Goal: Download file/media

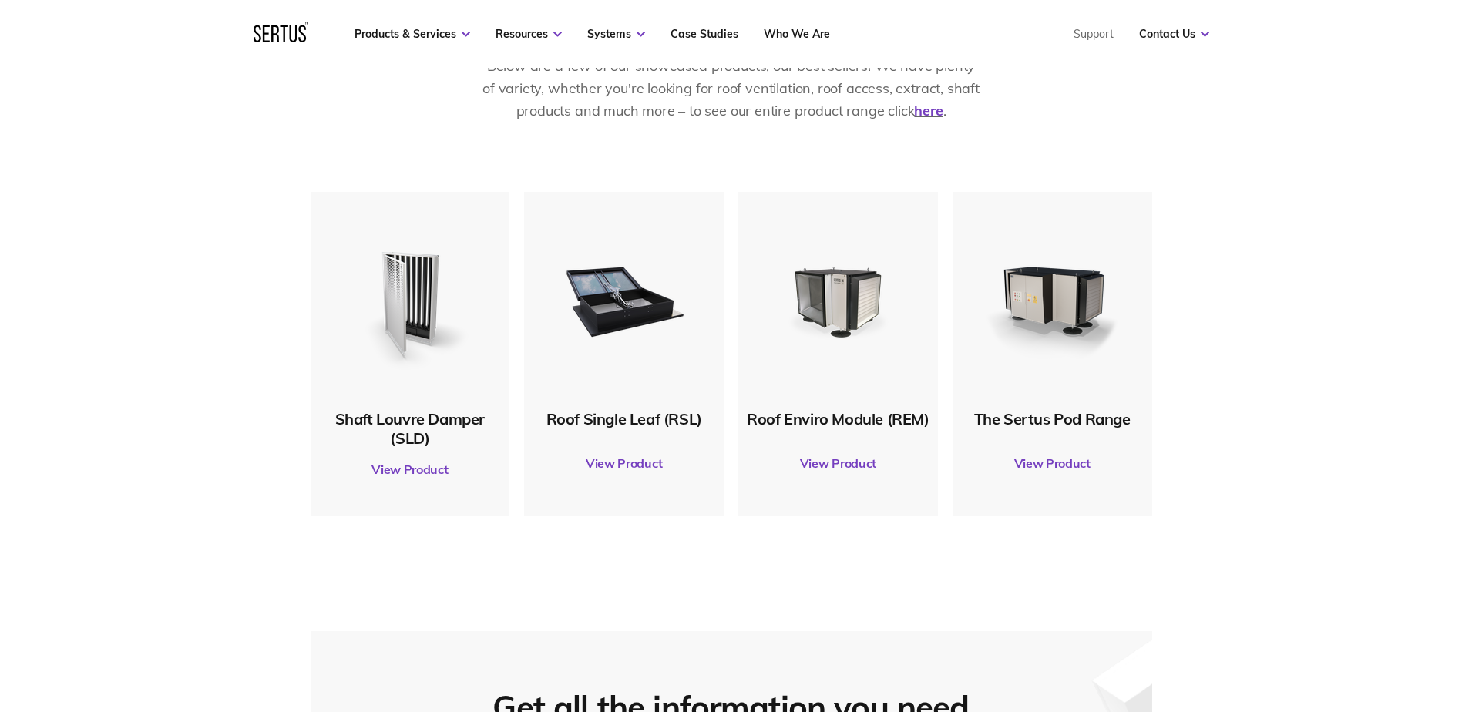
scroll to position [848, 0]
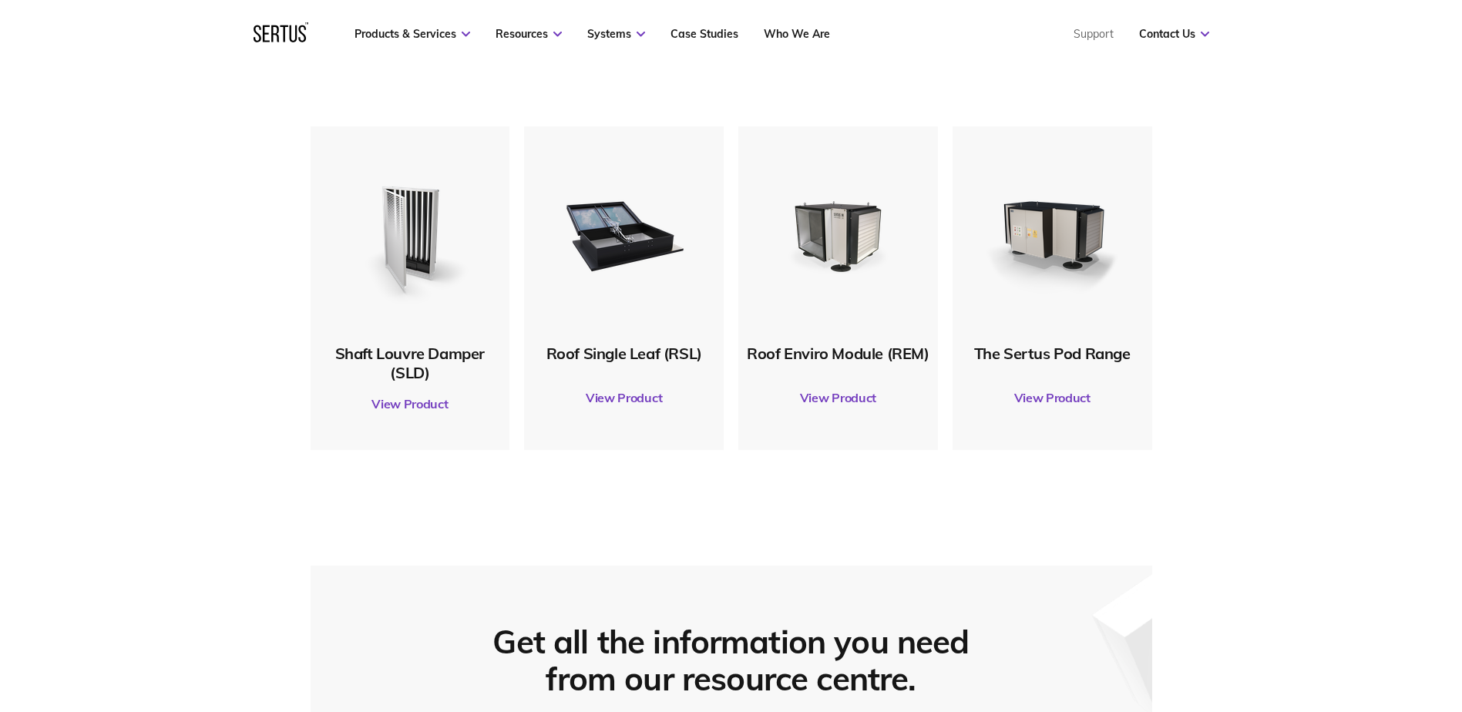
click at [606, 398] on link "View Product" at bounding box center [624, 397] width 184 height 43
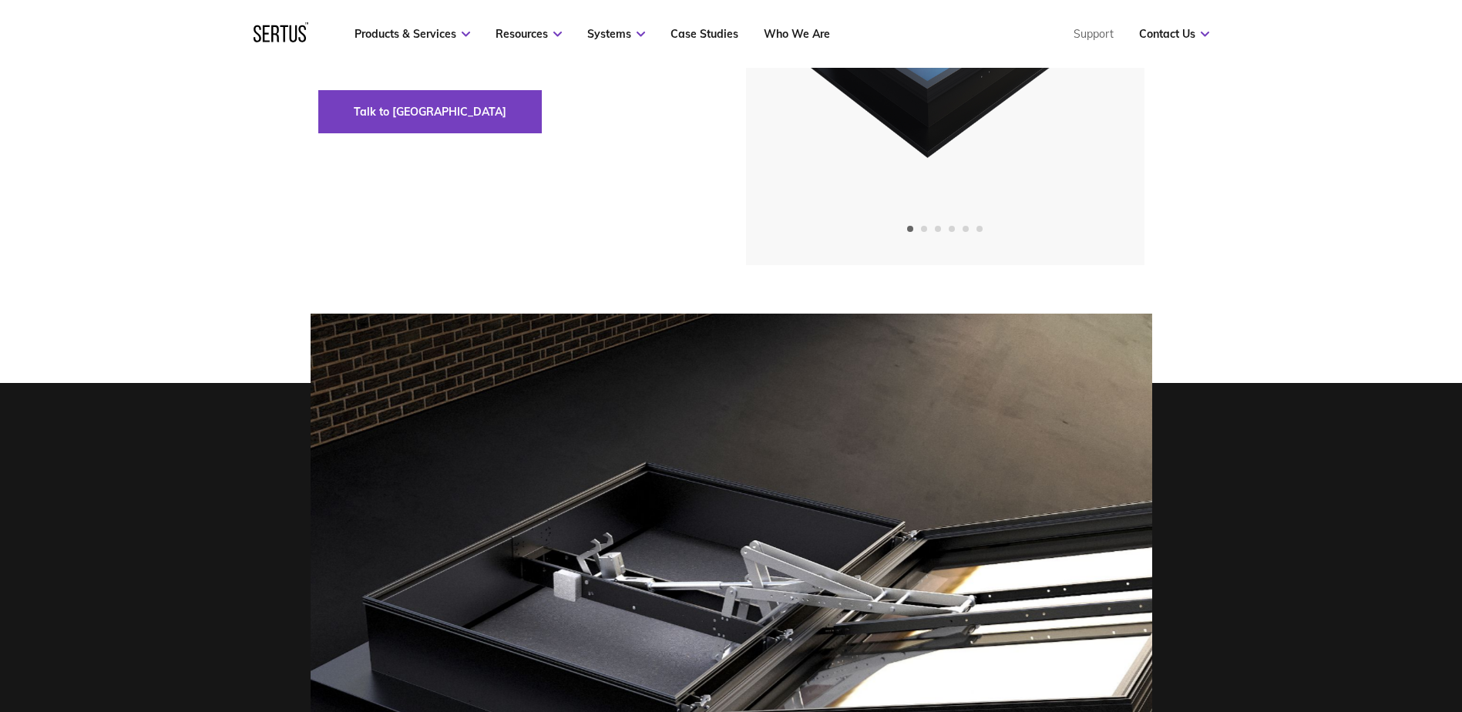
scroll to position [308, 0]
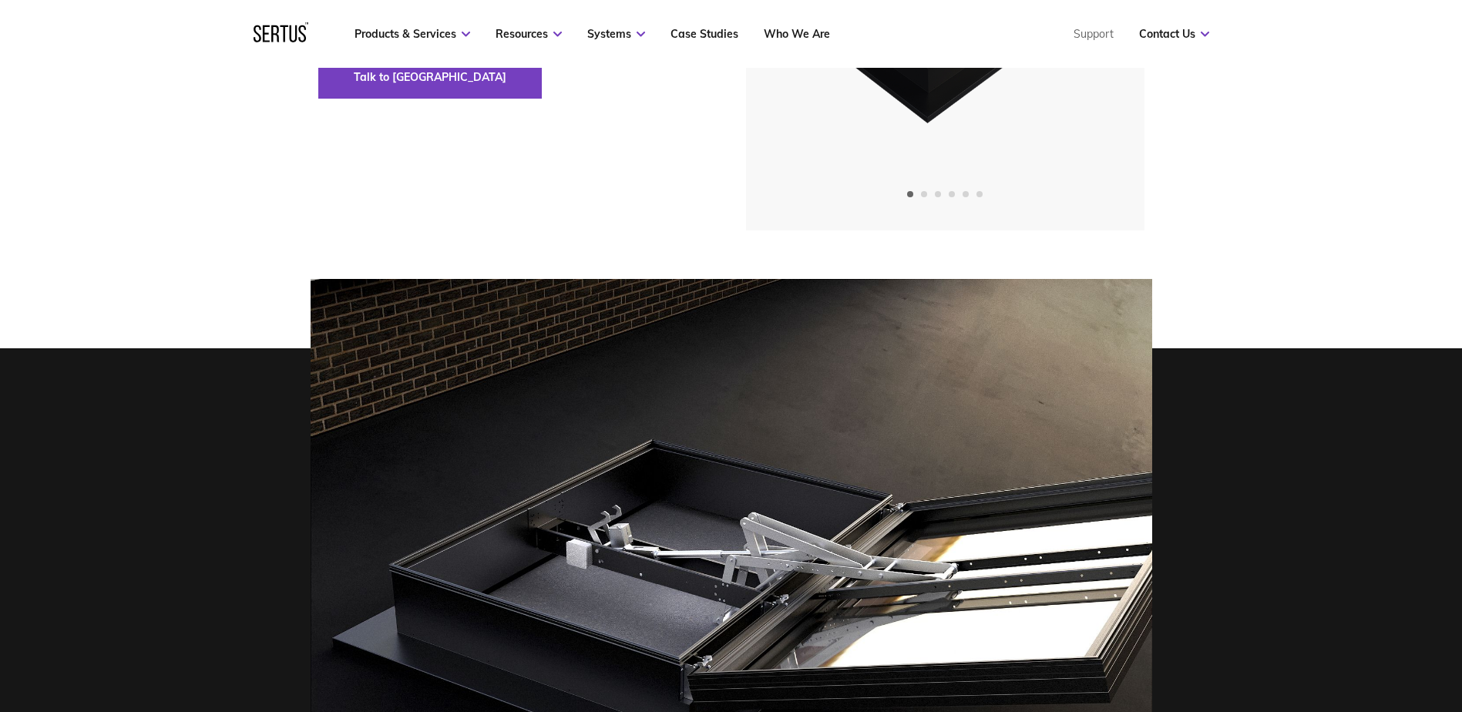
click at [785, 173] on img at bounding box center [944, 24] width 378 height 412
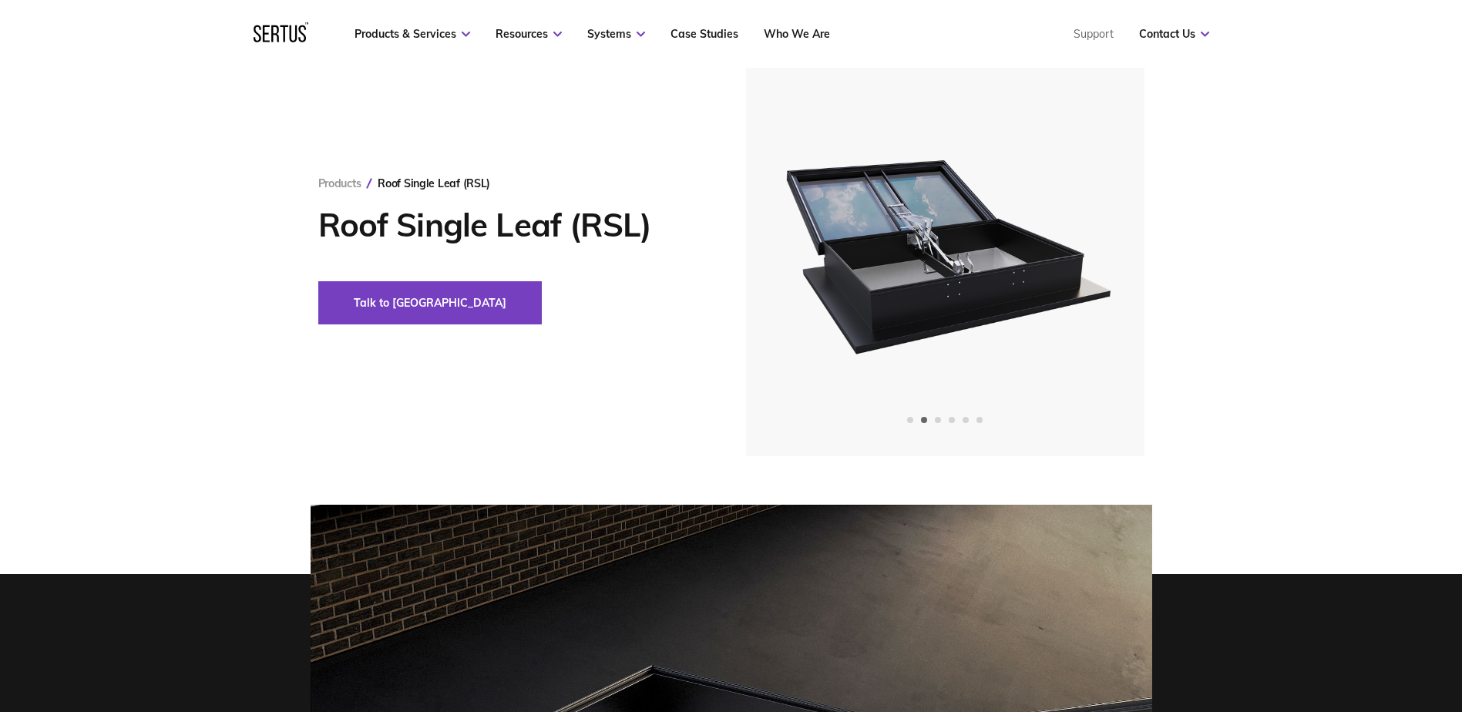
scroll to position [77, 0]
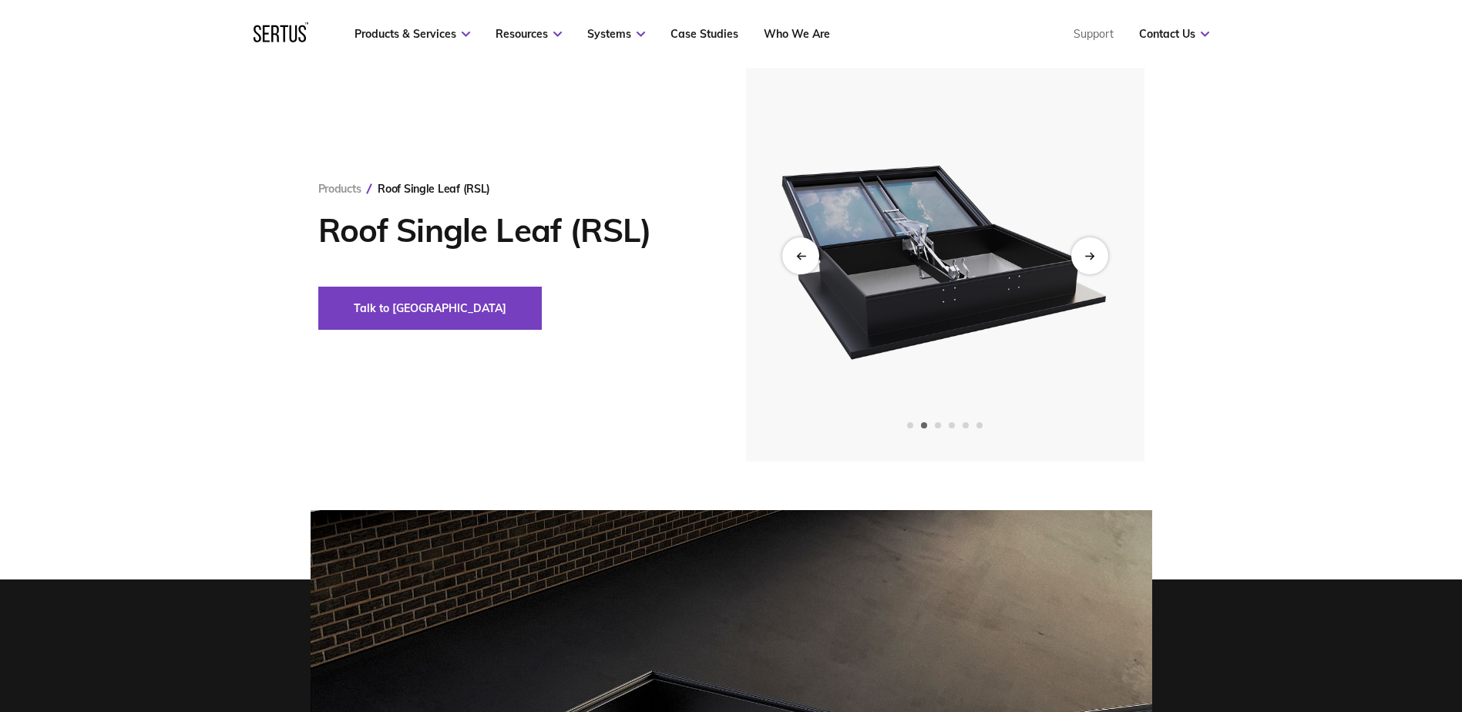
click at [692, 311] on div "Products Roof Single Leaf (RSL) Roof Single Leaf (RSL) Talk to us" at bounding box center [731, 255] width 903 height 412
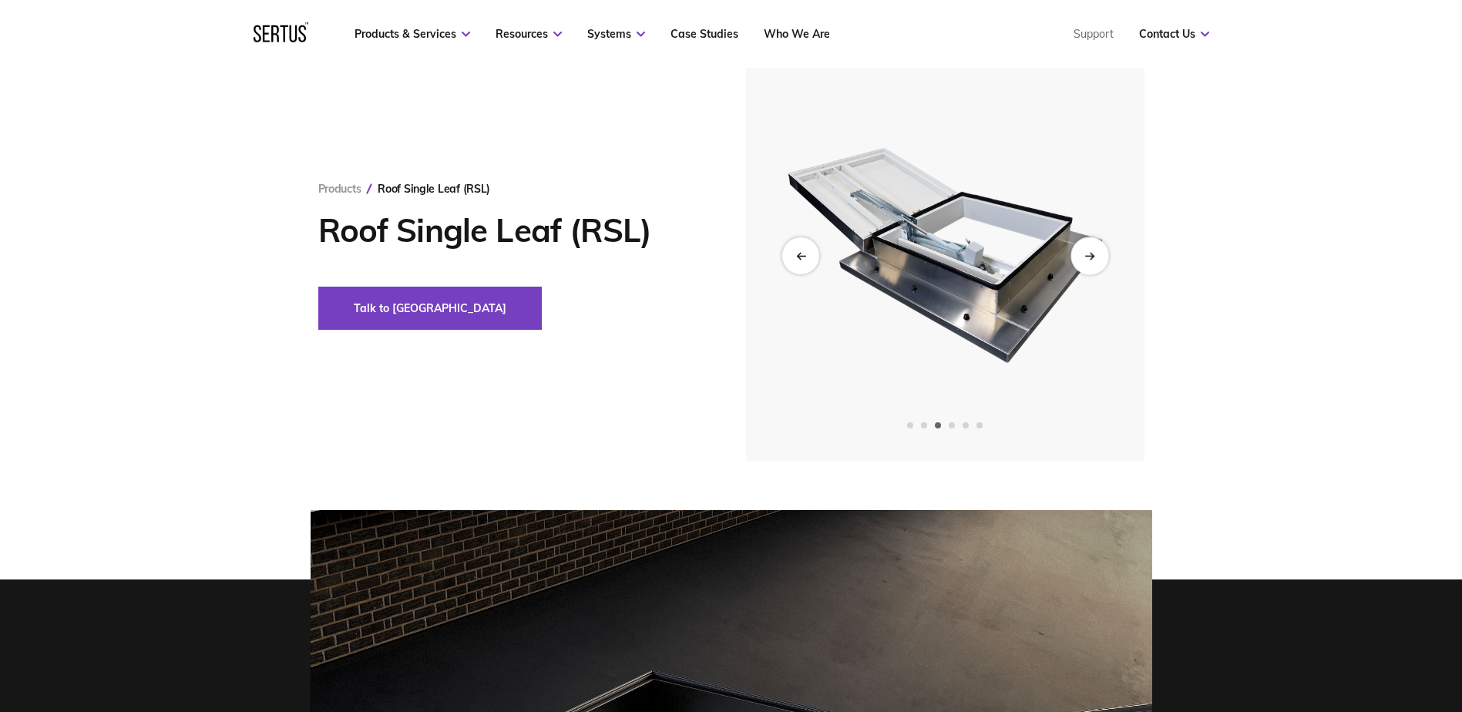
click at [1091, 257] on icon "Next slide" at bounding box center [1090, 255] width 10 height 8
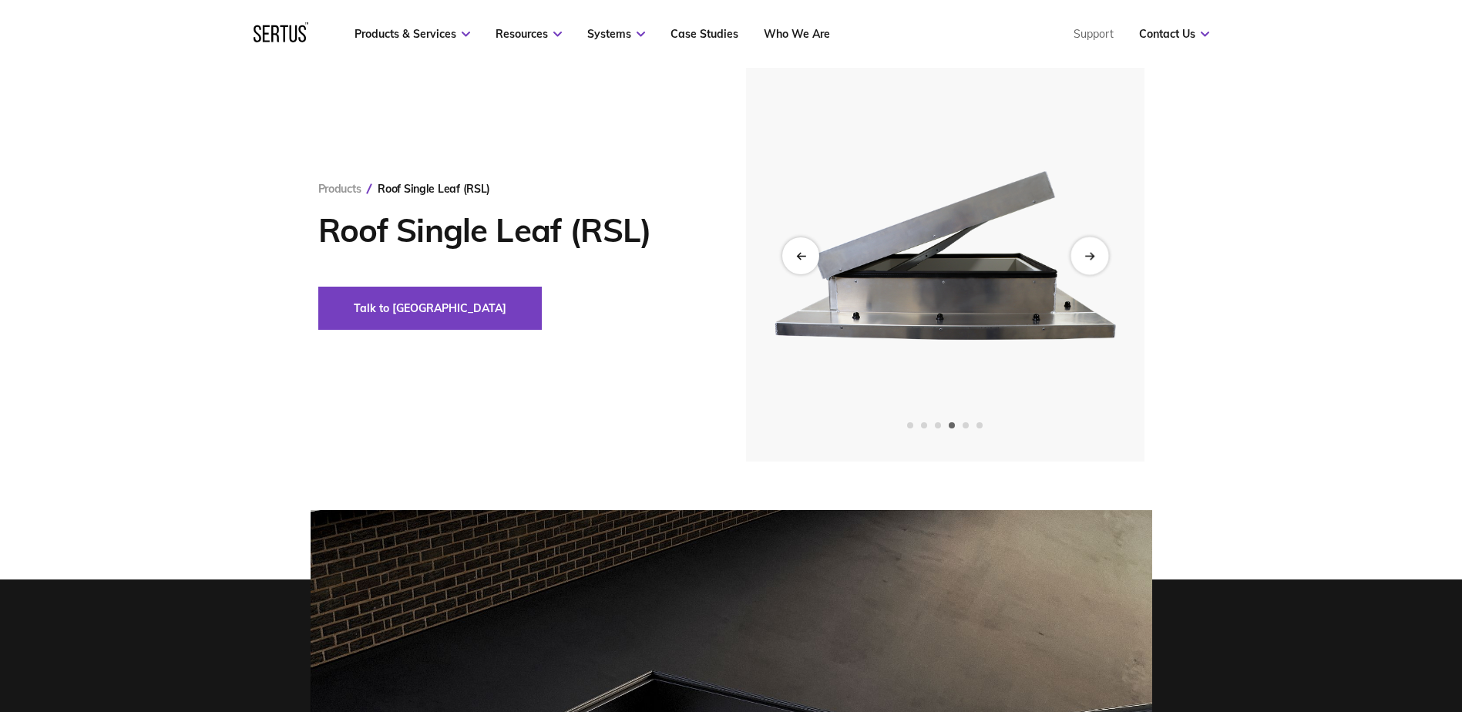
click at [1091, 256] on icon "Next slide" at bounding box center [1089, 256] width 8 height 0
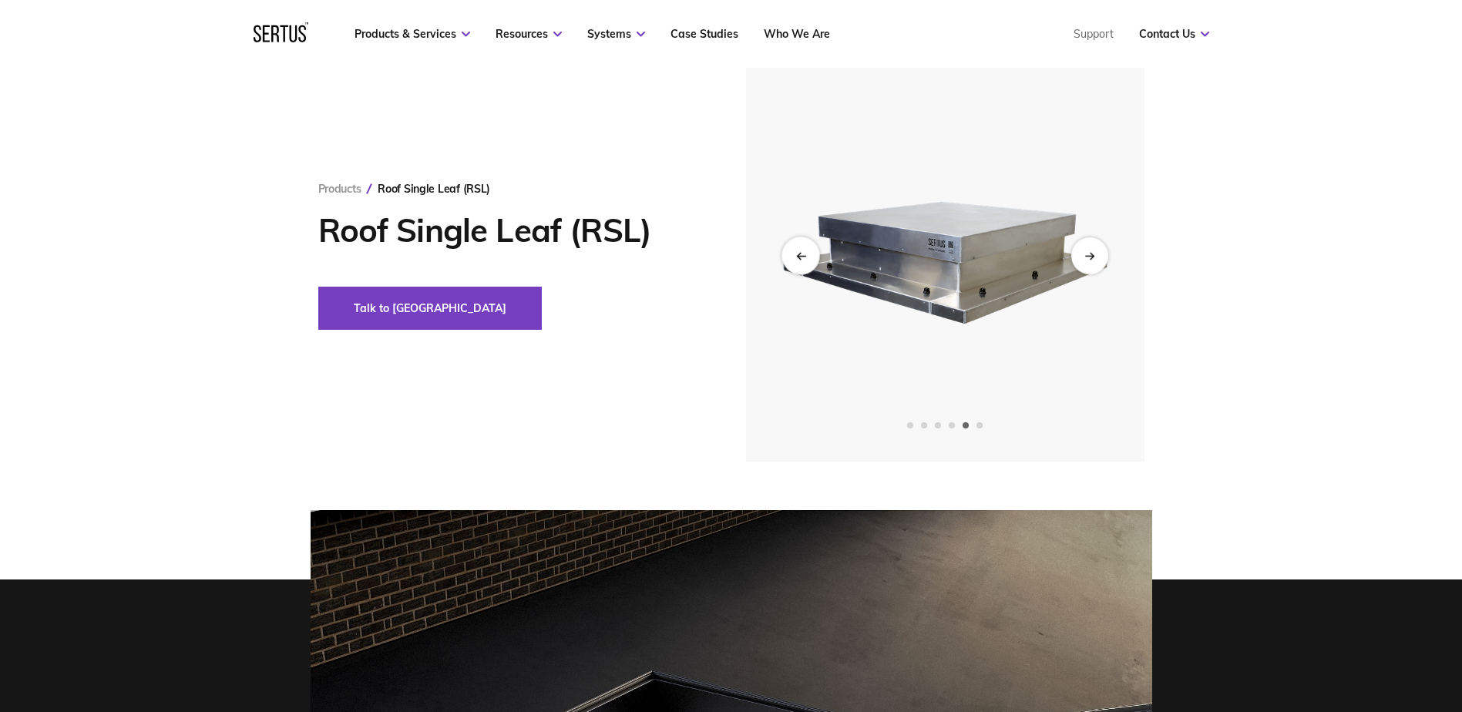
click at [803, 254] on icon "Previous slide" at bounding box center [800, 255] width 10 height 8
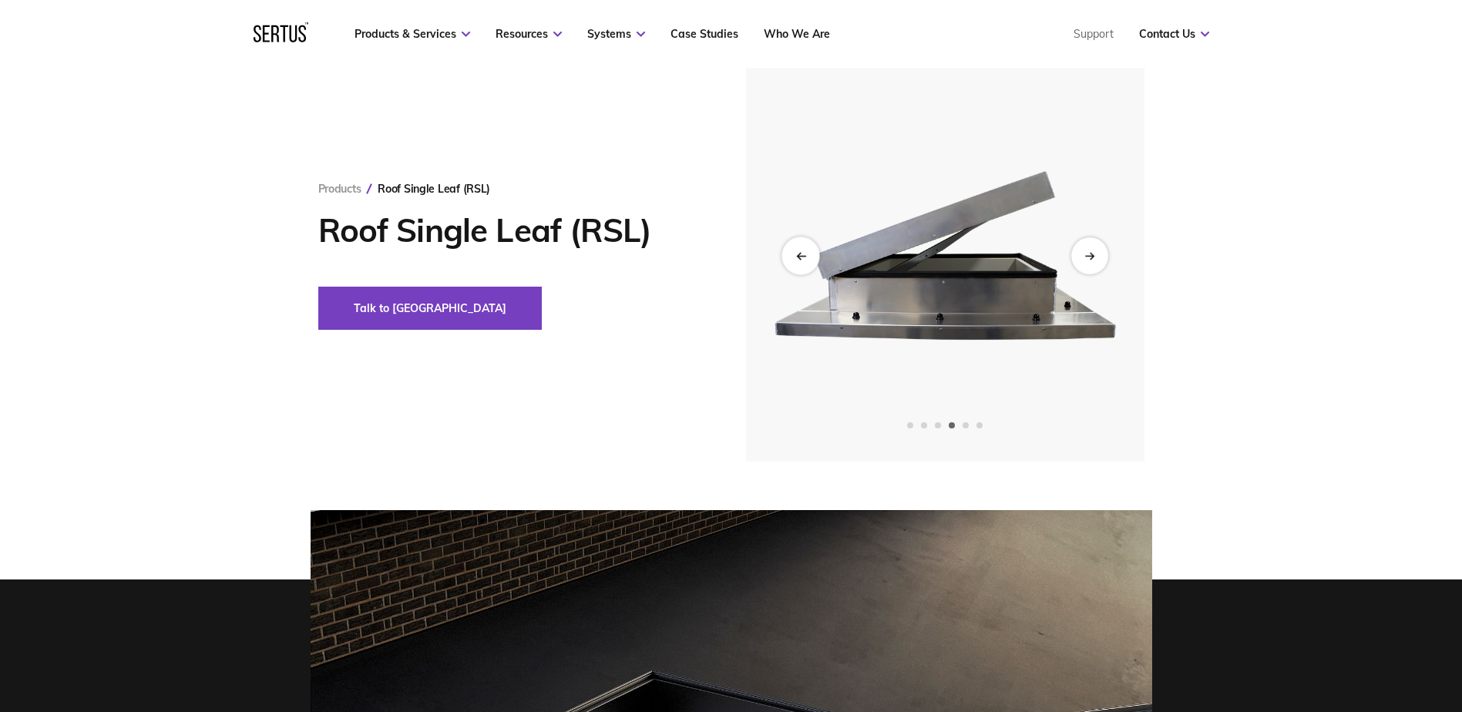
click at [803, 254] on icon "Previous slide" at bounding box center [800, 255] width 10 height 8
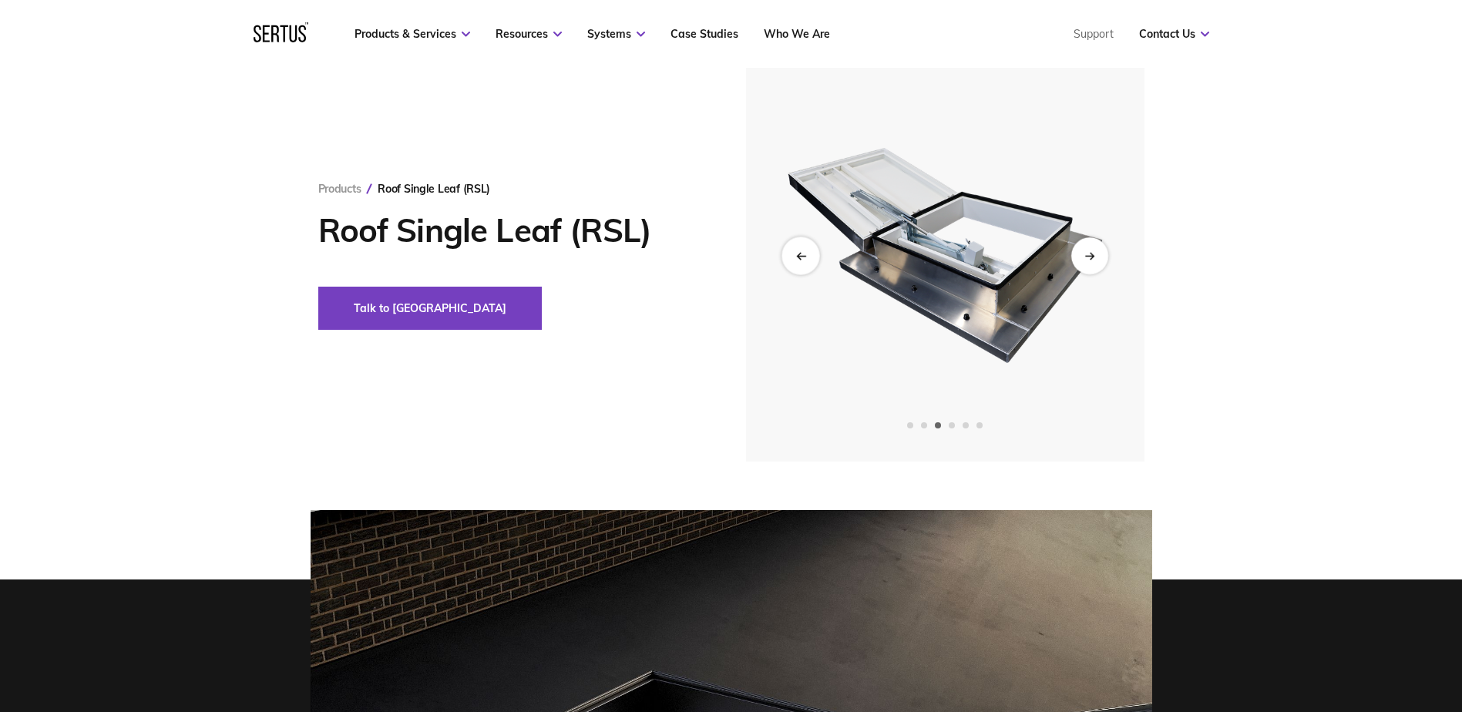
click at [803, 254] on icon "Previous slide" at bounding box center [800, 255] width 10 height 8
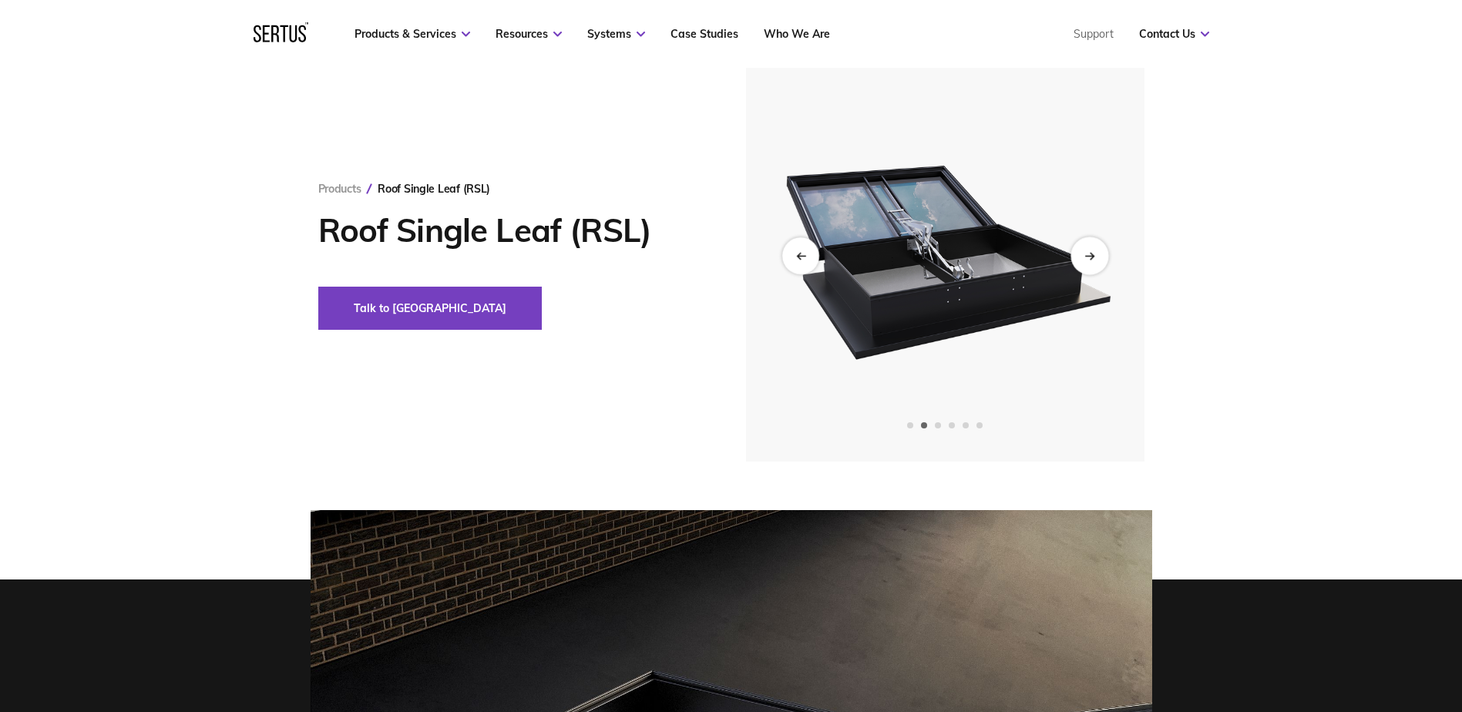
click at [1082, 250] on div "Next slide" at bounding box center [1090, 256] width 38 height 38
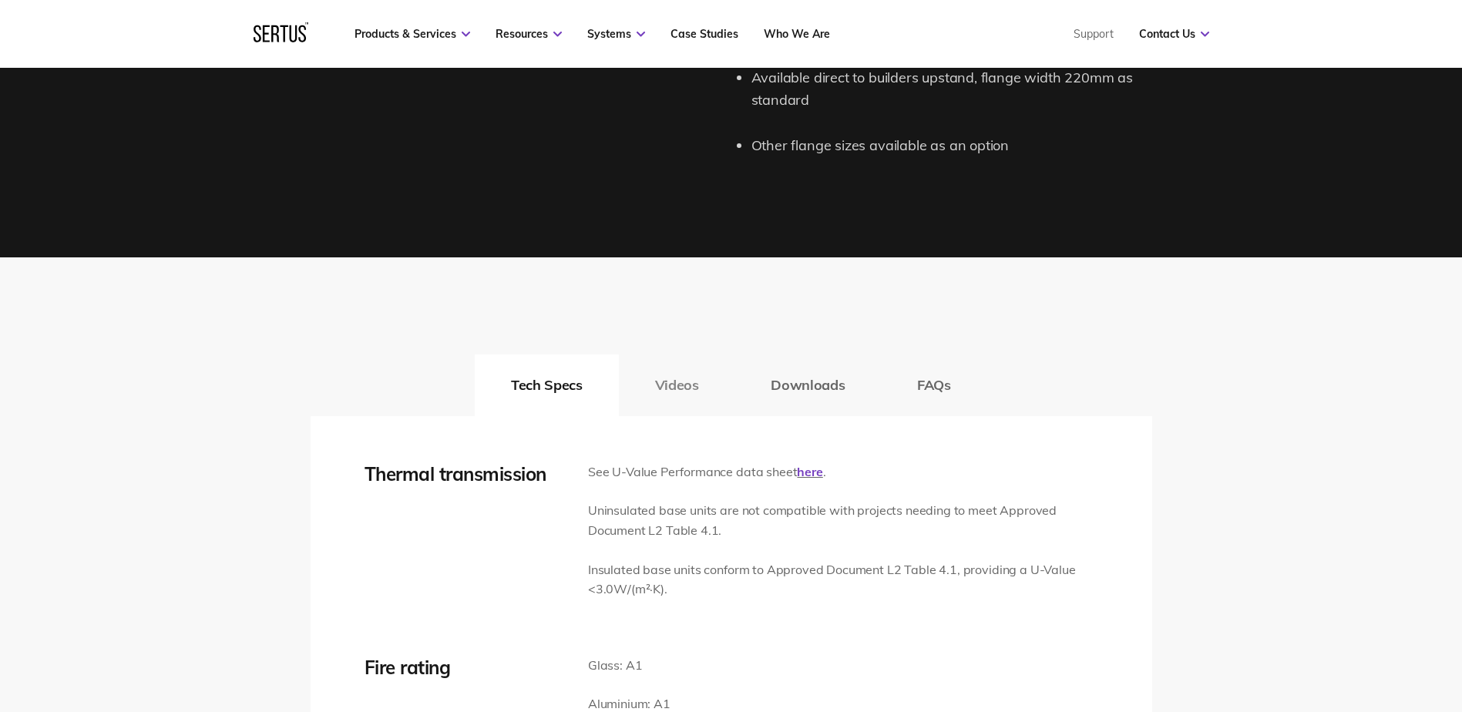
scroll to position [2158, 0]
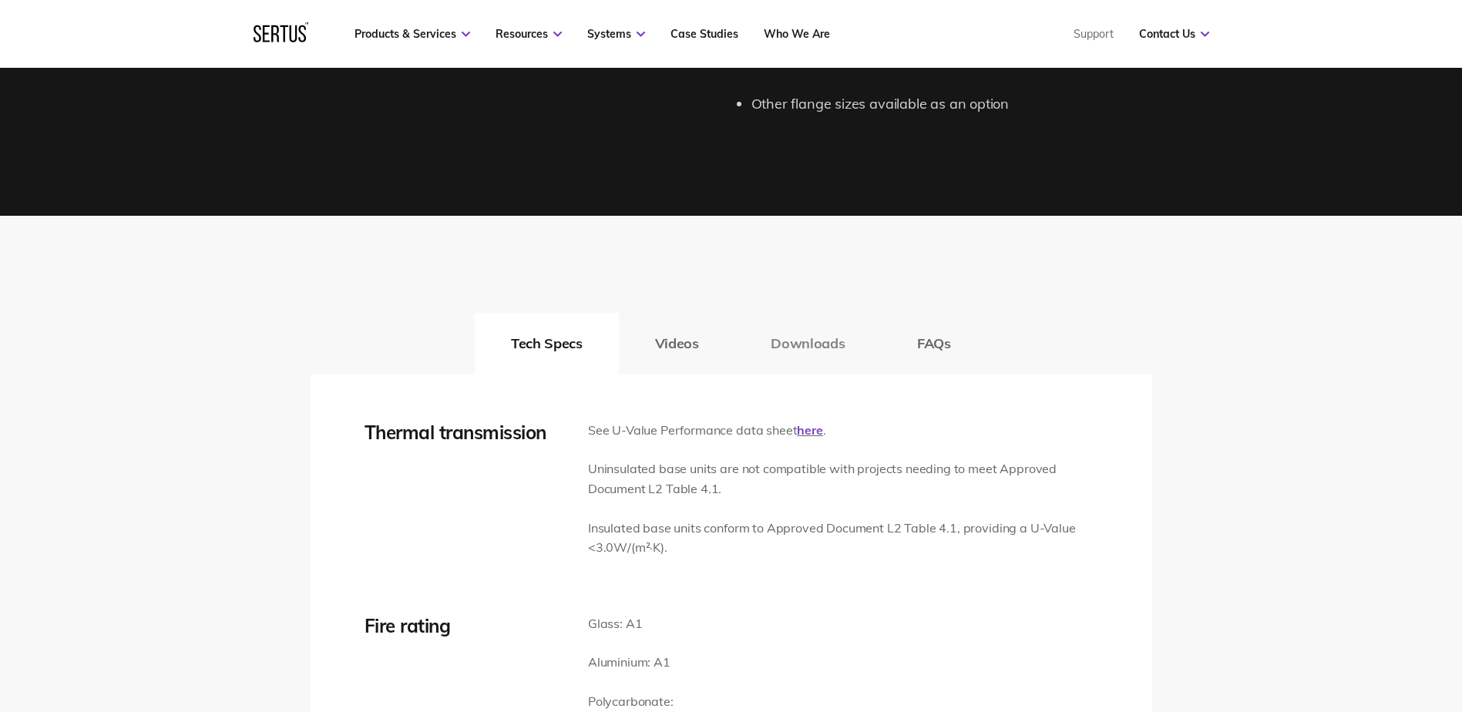
click at [803, 342] on button "Downloads" at bounding box center [808, 344] width 146 height 62
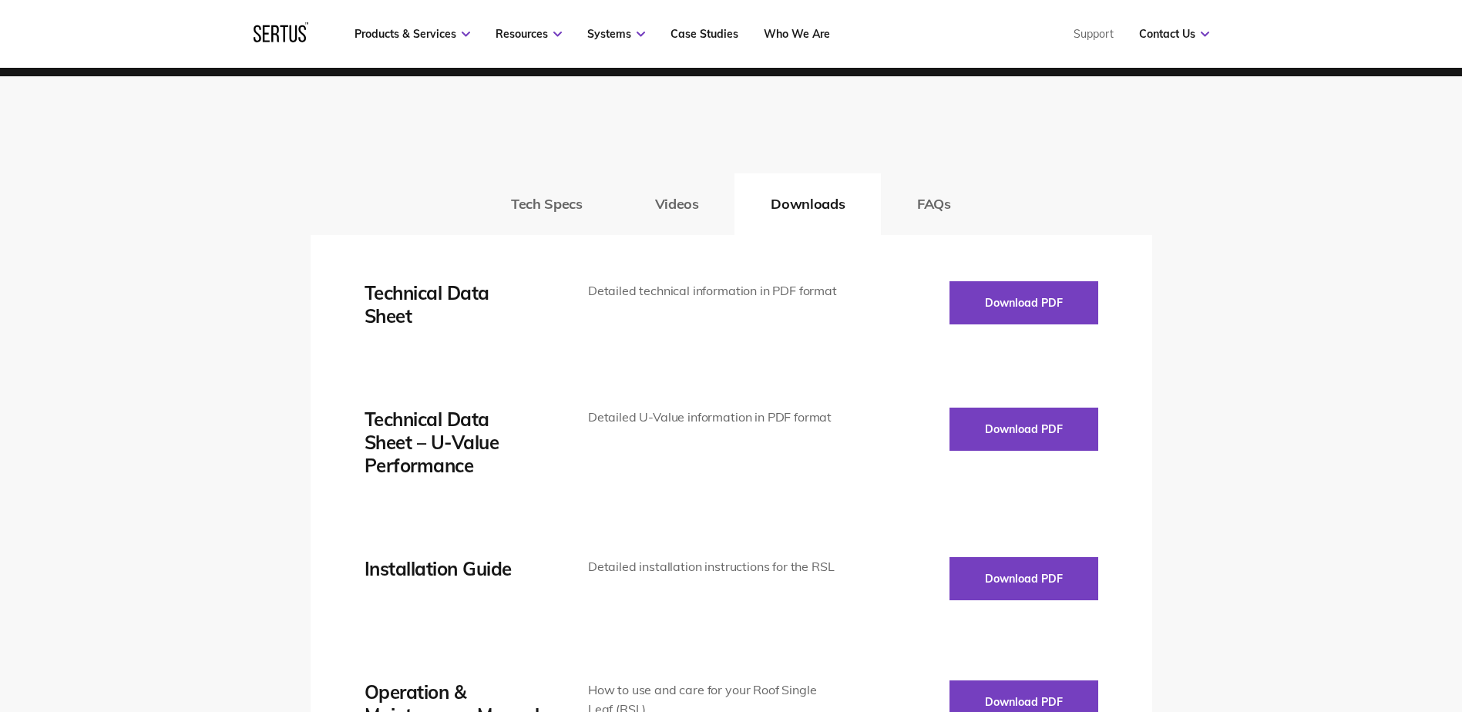
scroll to position [2235, 0]
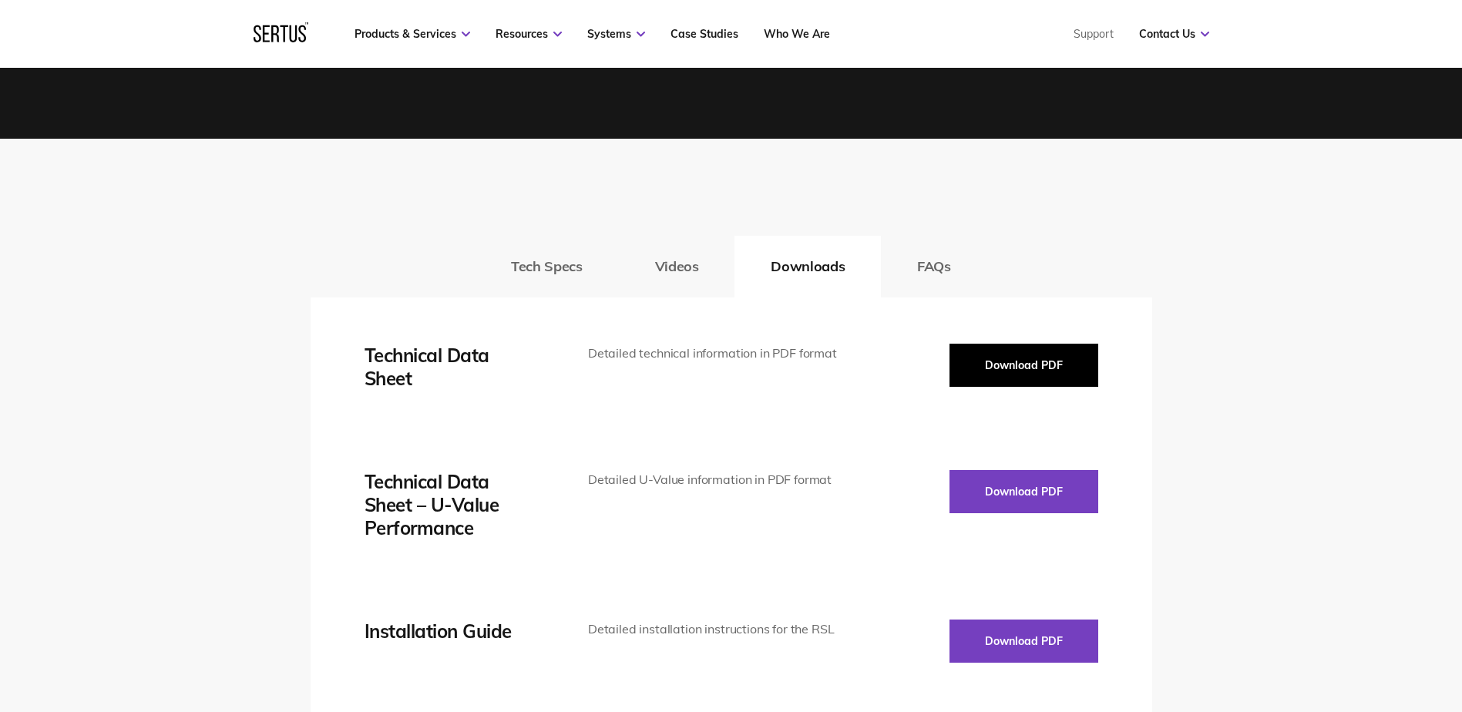
click at [1005, 368] on button "Download PDF" at bounding box center [1024, 365] width 149 height 43
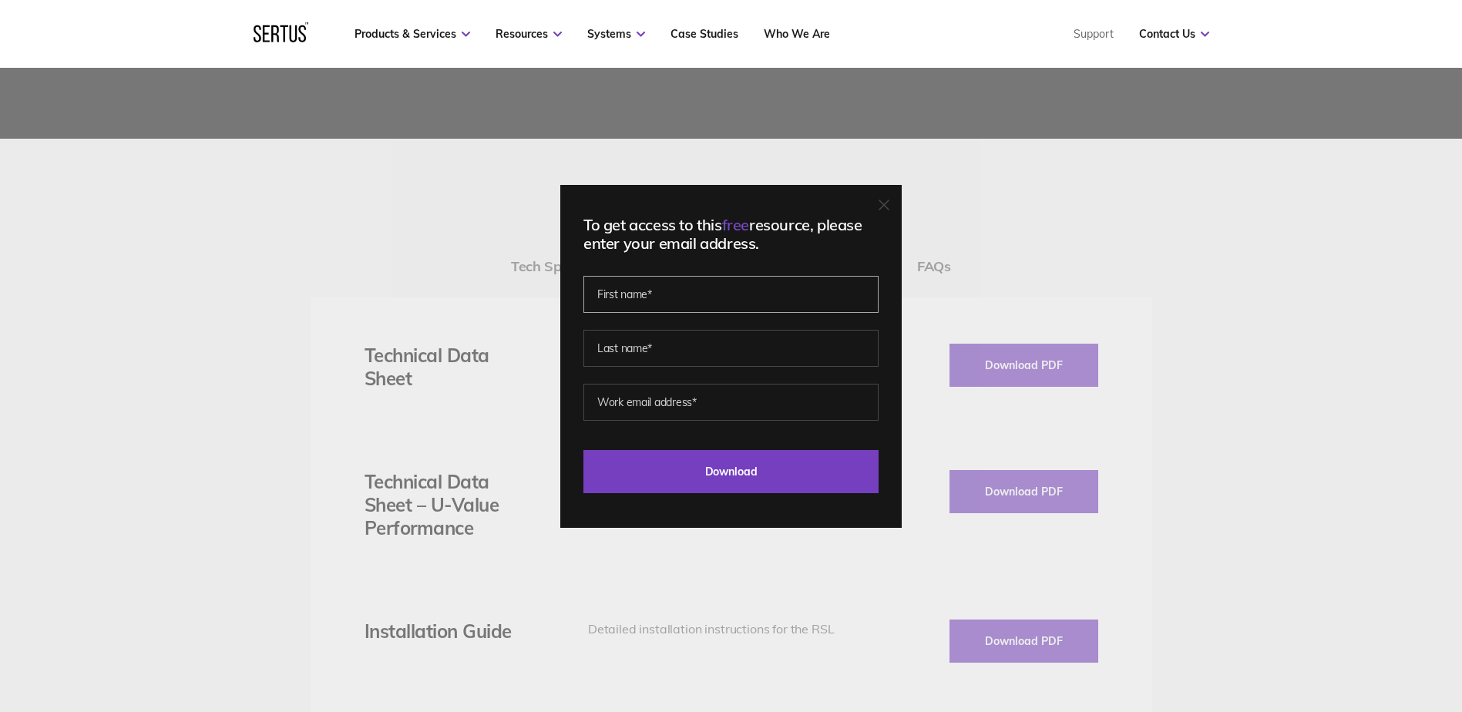
click at [649, 288] on input "text" at bounding box center [731, 294] width 295 height 37
type input "David"
type input "Kenyon"
type input "david.kenyon@williaamcox.ie"
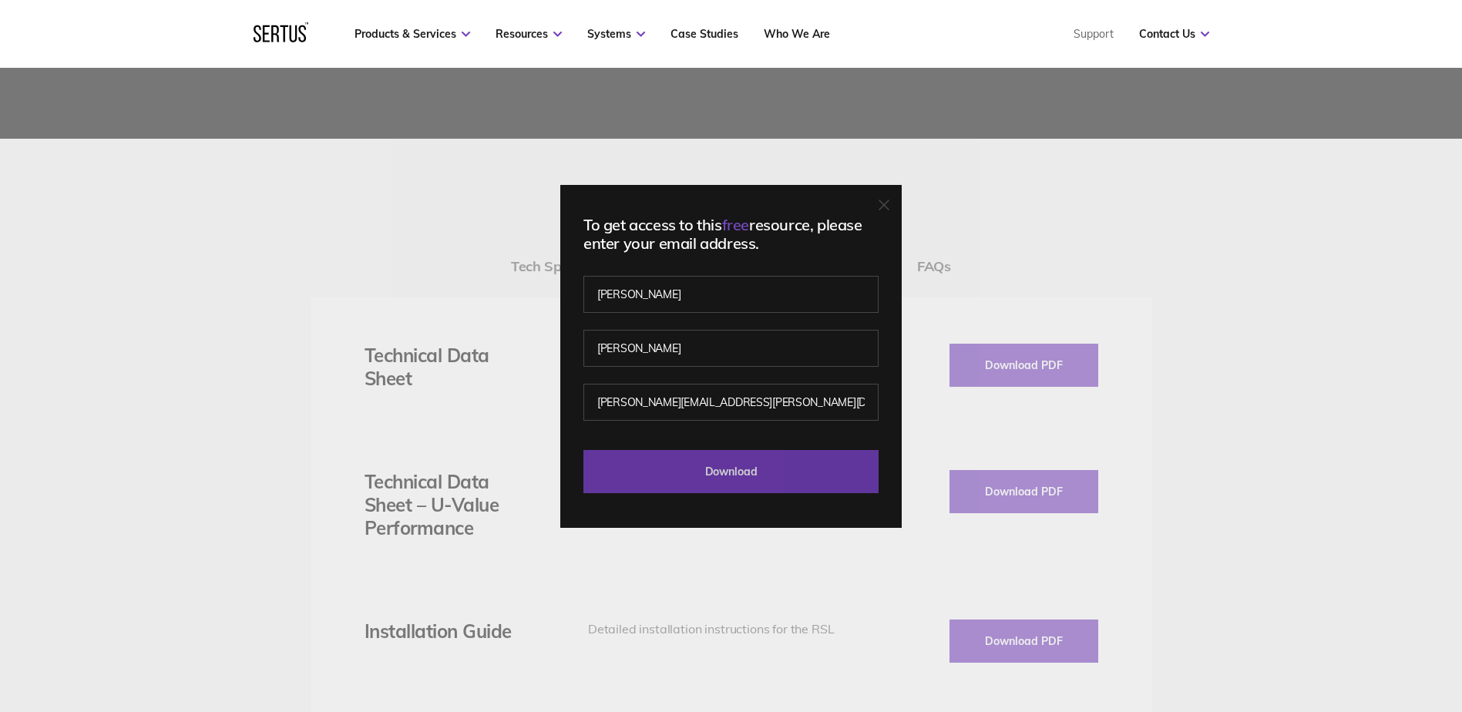
click at [701, 469] on input "Download" at bounding box center [731, 471] width 295 height 43
